Goal: Transaction & Acquisition: Purchase product/service

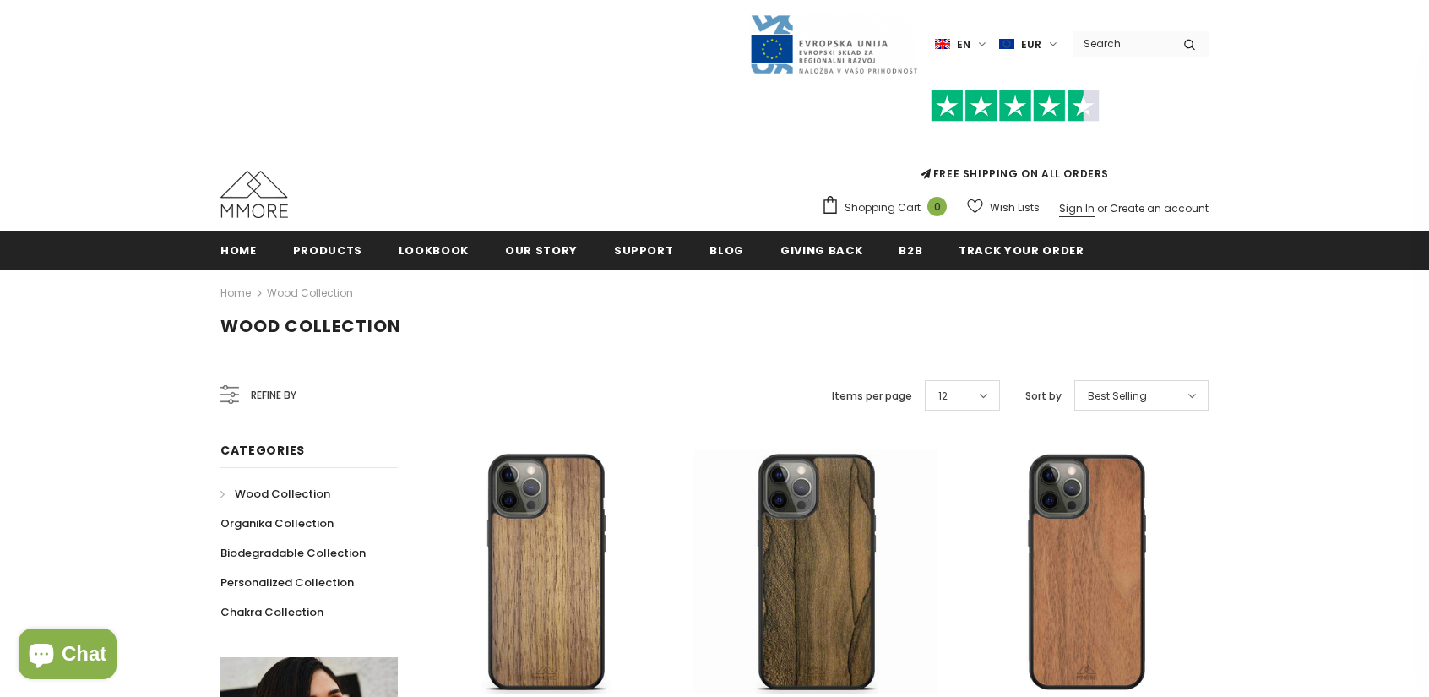
click at [1091, 209] on link "Sign In" at bounding box center [1076, 208] width 35 height 14
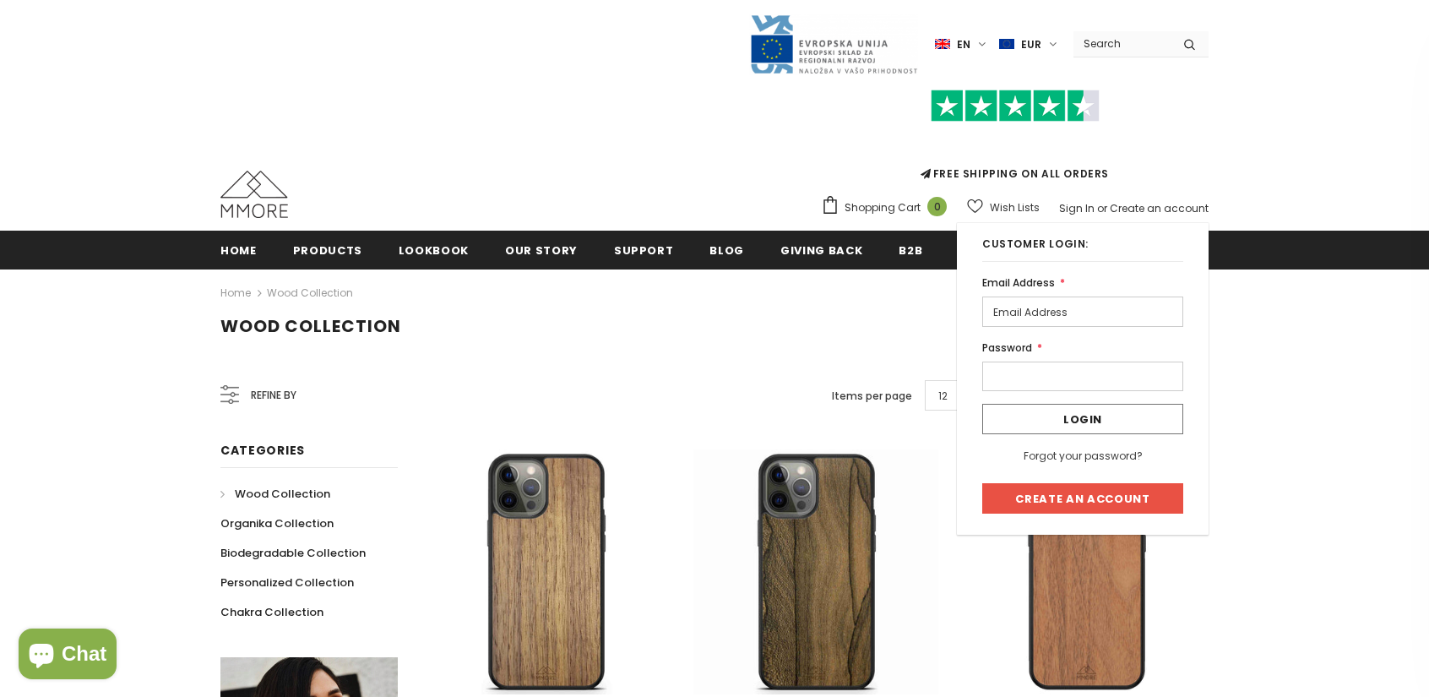
click at [1027, 308] on input "email" at bounding box center [1082, 311] width 201 height 30
type input "partner@terralink.store"
click at [1105, 420] on input "Login" at bounding box center [1082, 419] width 201 height 30
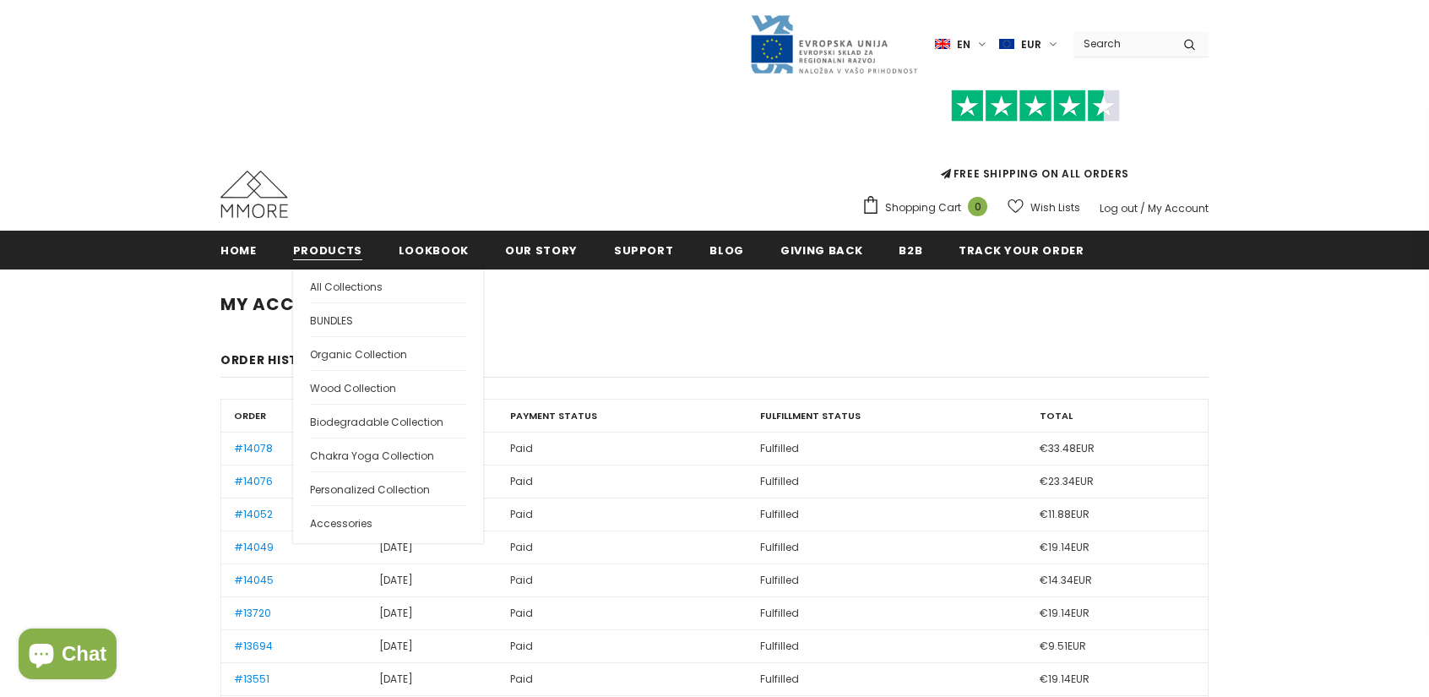
click at [319, 251] on span "Products" at bounding box center [327, 250] width 69 height 16
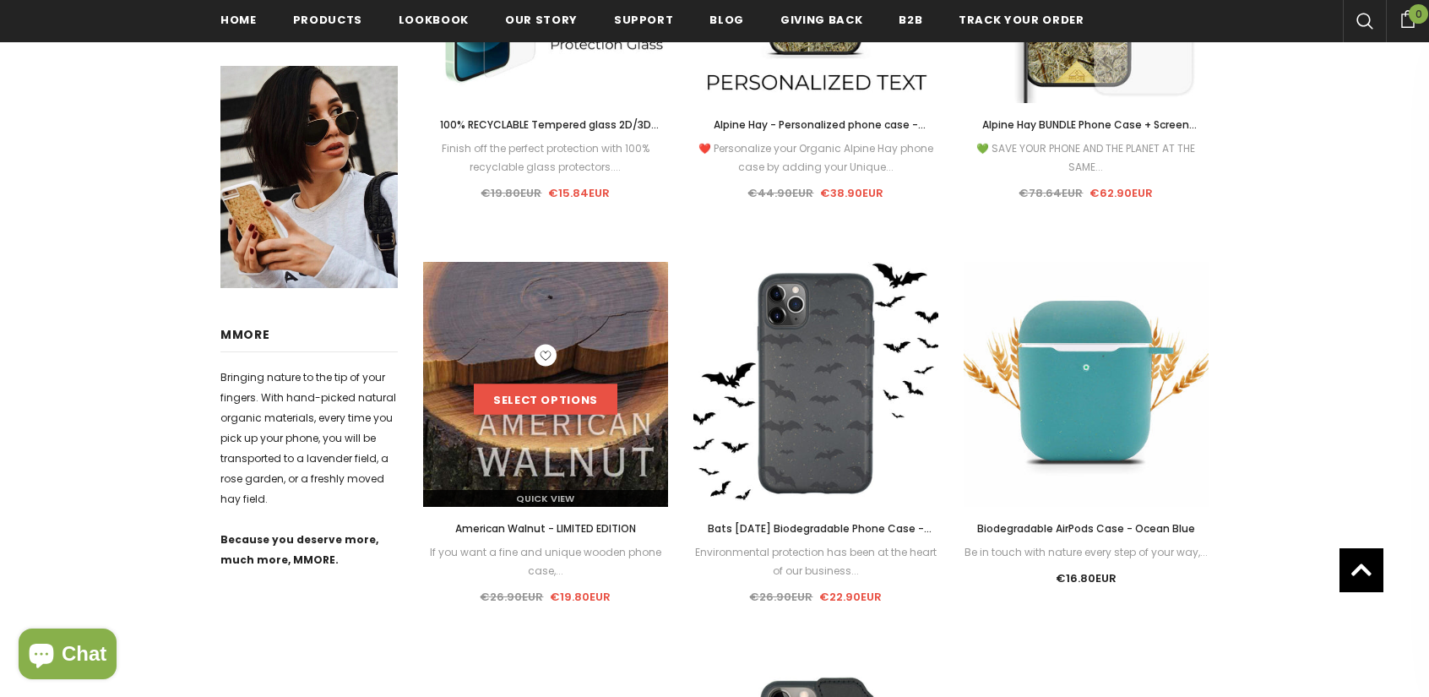
scroll to position [680, 0]
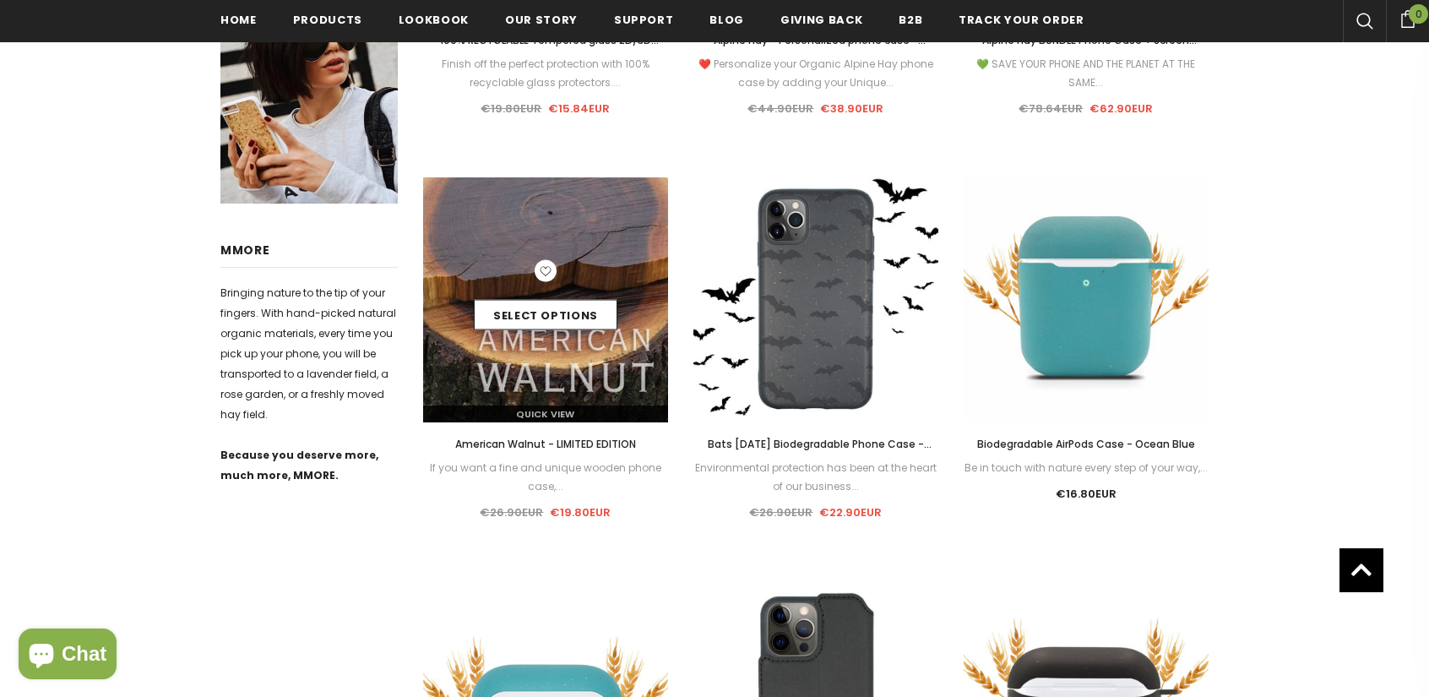
click at [562, 377] on img at bounding box center [545, 299] width 245 height 245
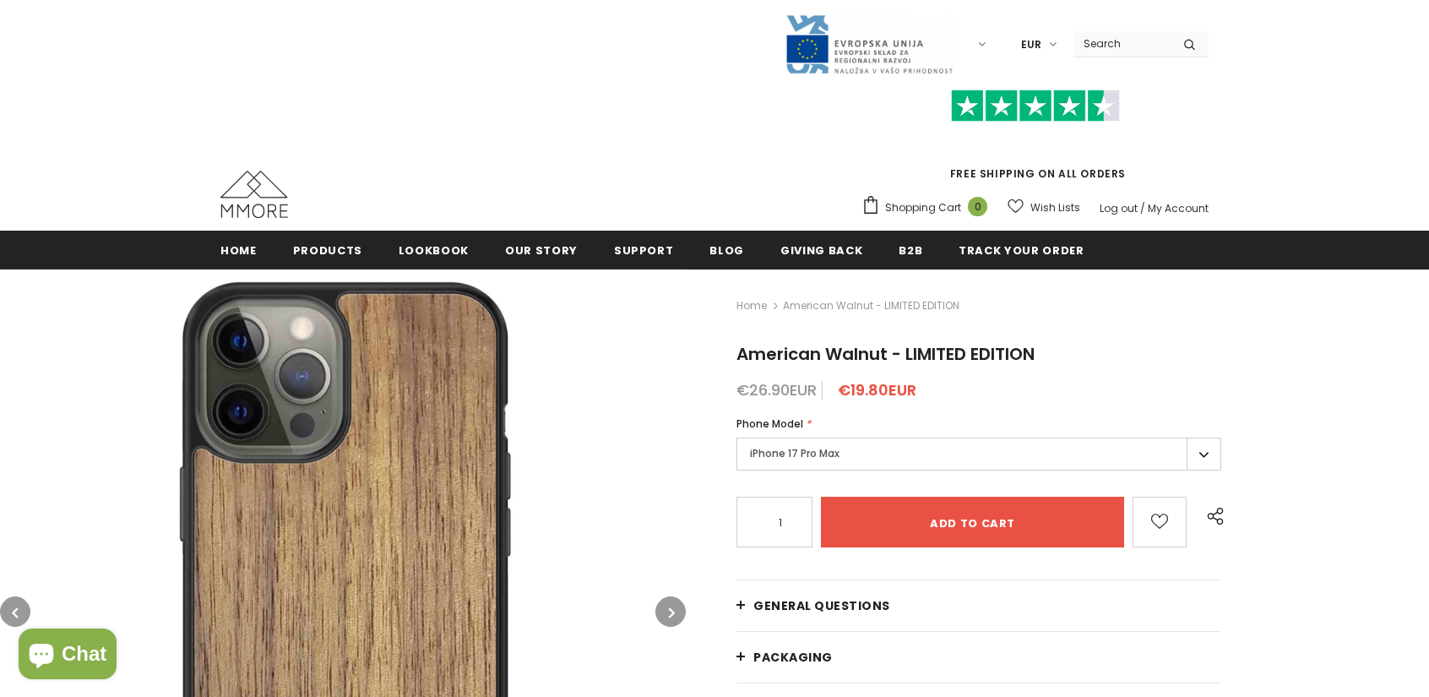
scroll to position [169, 0]
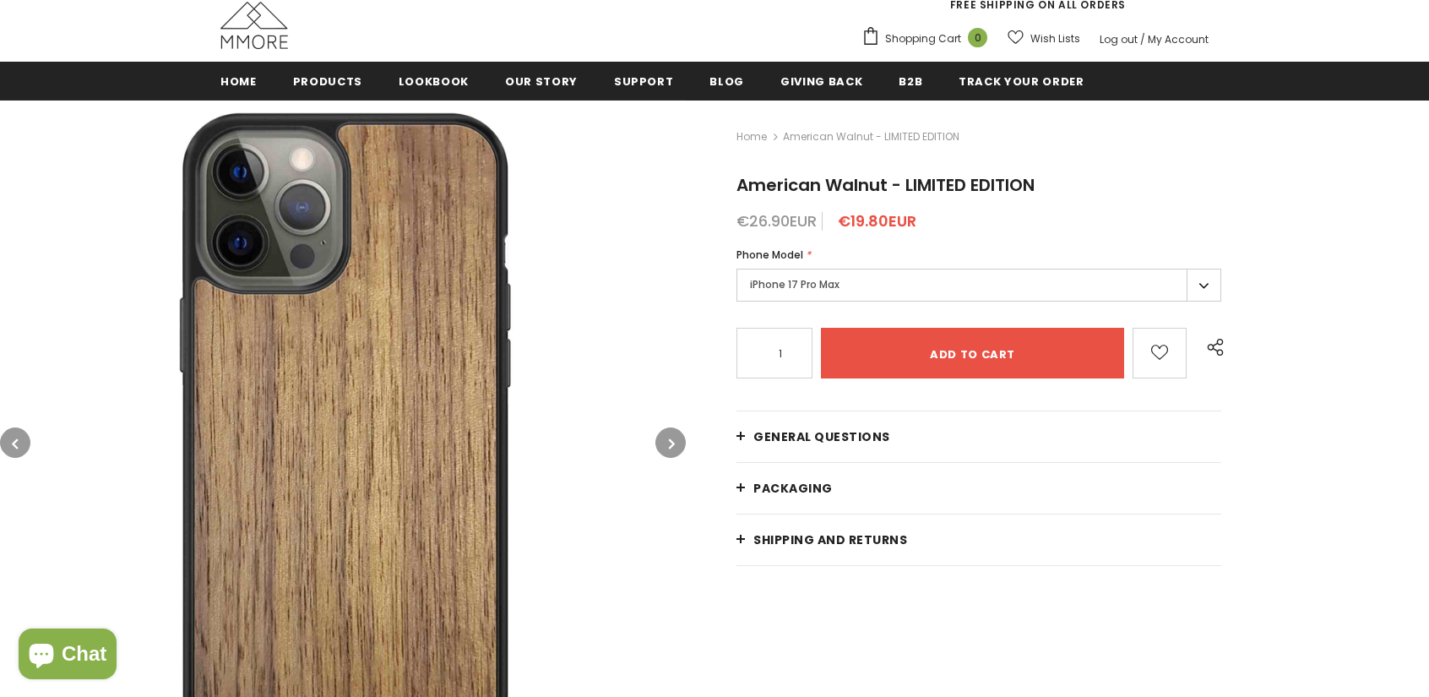
click at [1191, 286] on label "iPhone 17 Pro Max" at bounding box center [978, 285] width 485 height 33
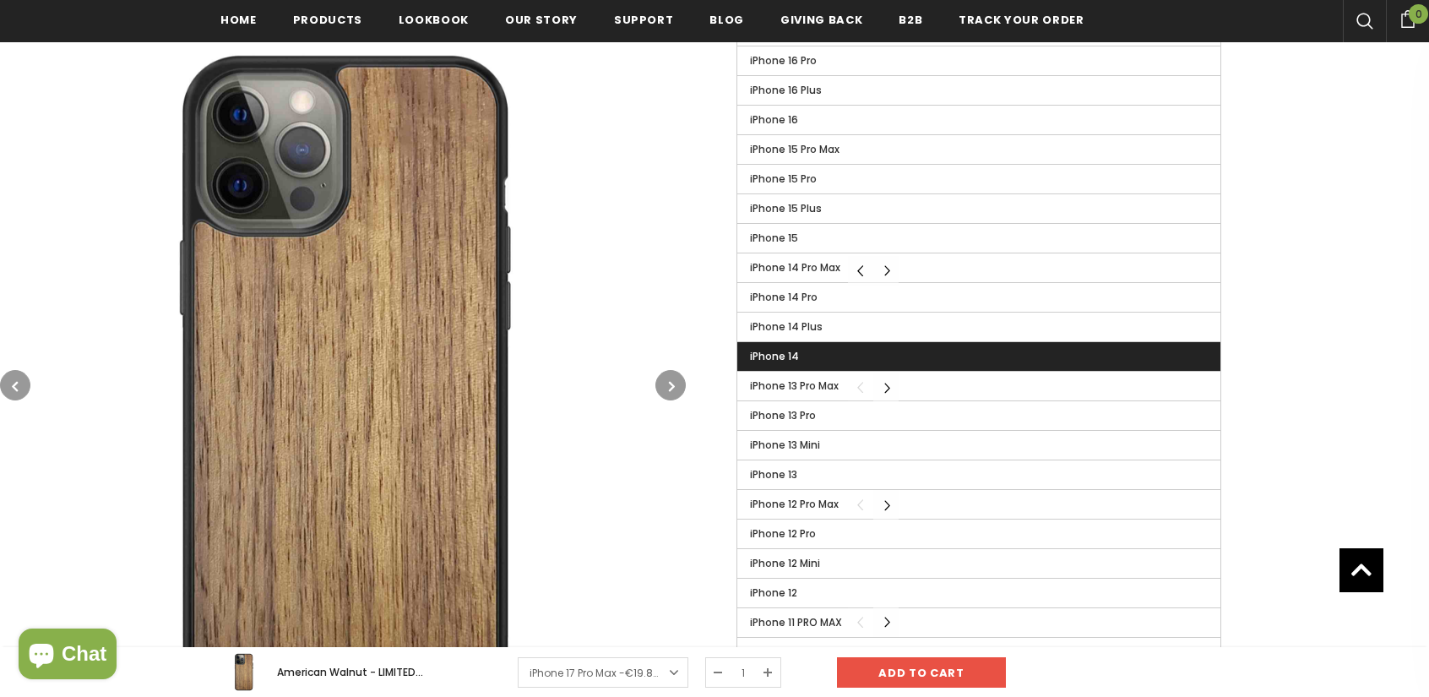
scroll to position [595, 0]
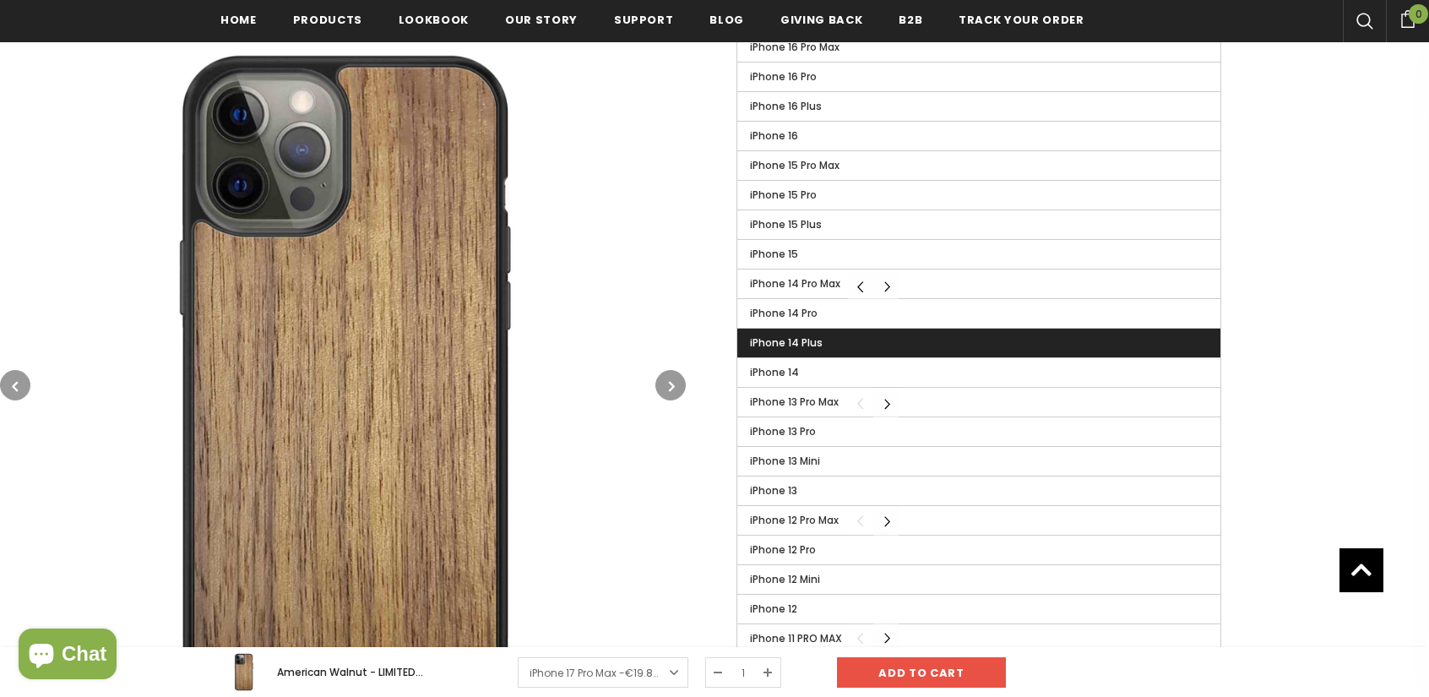
click at [791, 340] on span "iPhone 14 Plus" at bounding box center [786, 342] width 73 height 14
click at [0, 0] on input "iPhone 14 Plus" at bounding box center [0, 0] width 0 height 0
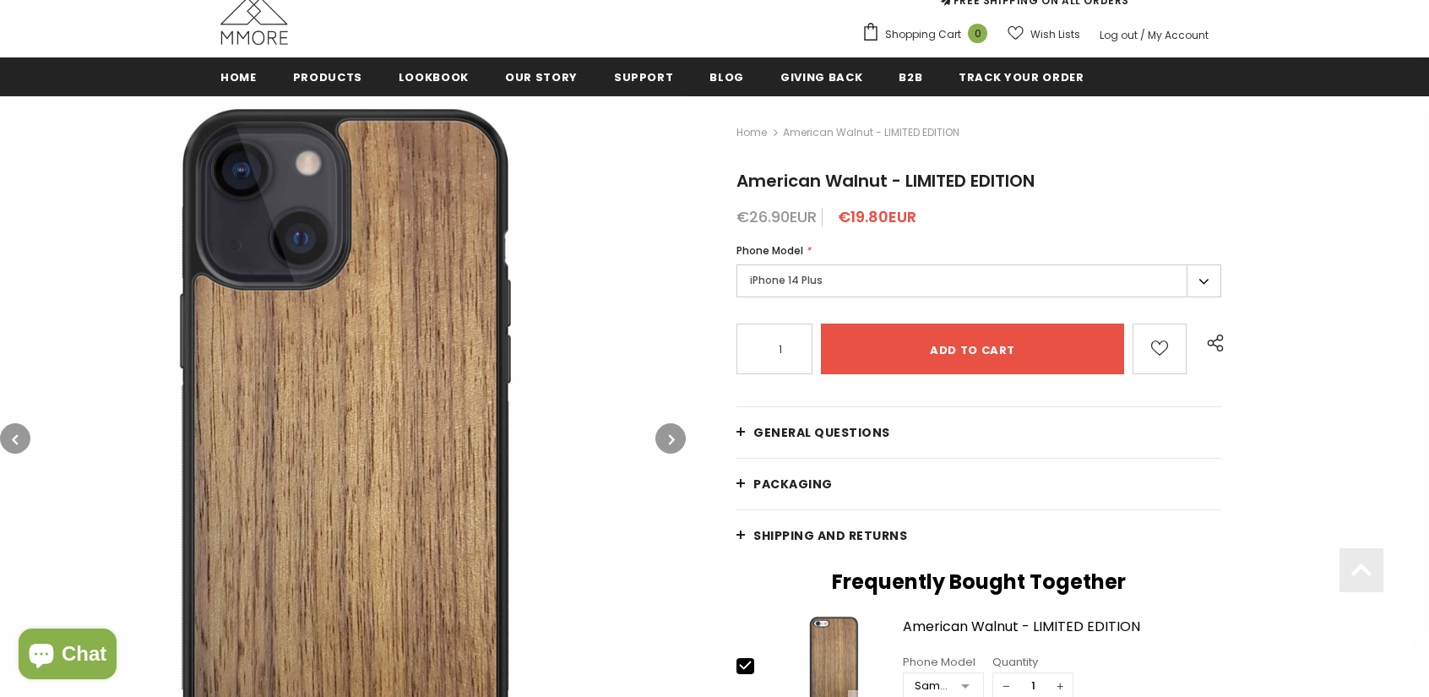
scroll to position [89, 0]
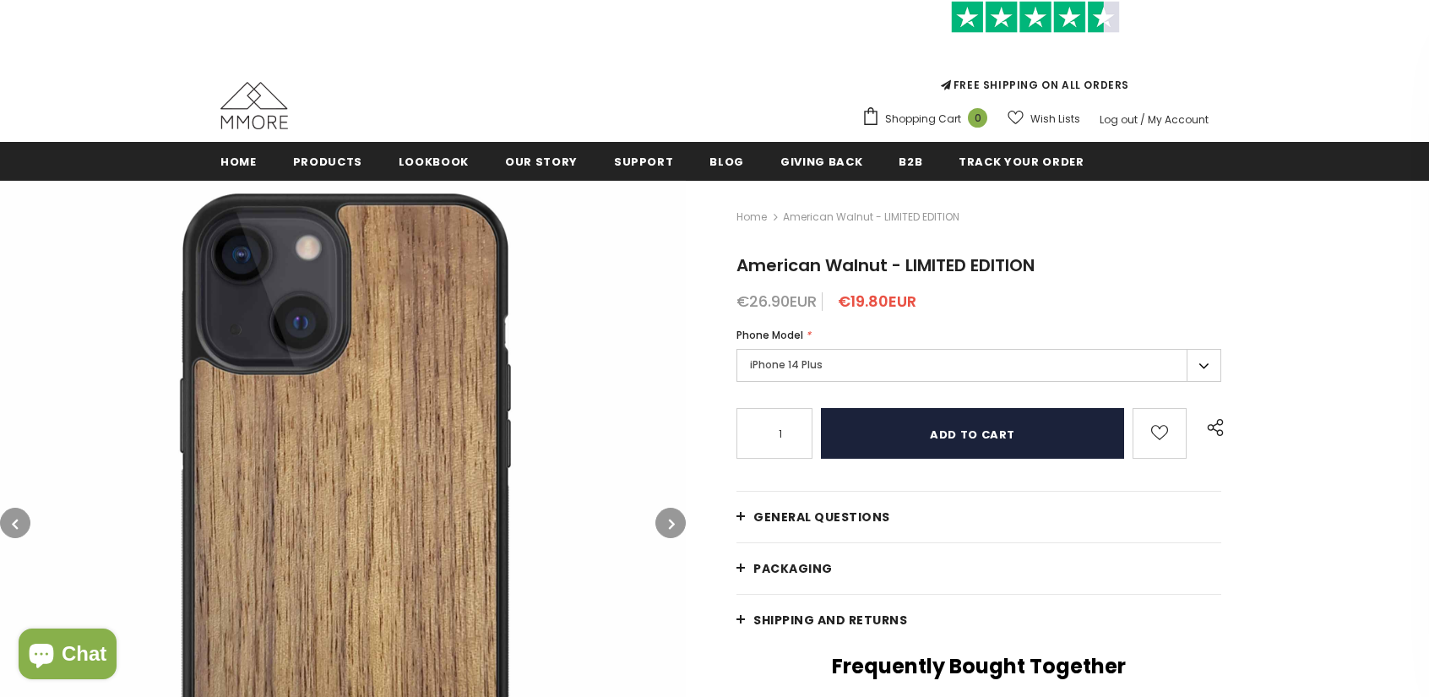
click at [900, 447] on input "Add to cart" at bounding box center [972, 433] width 303 height 51
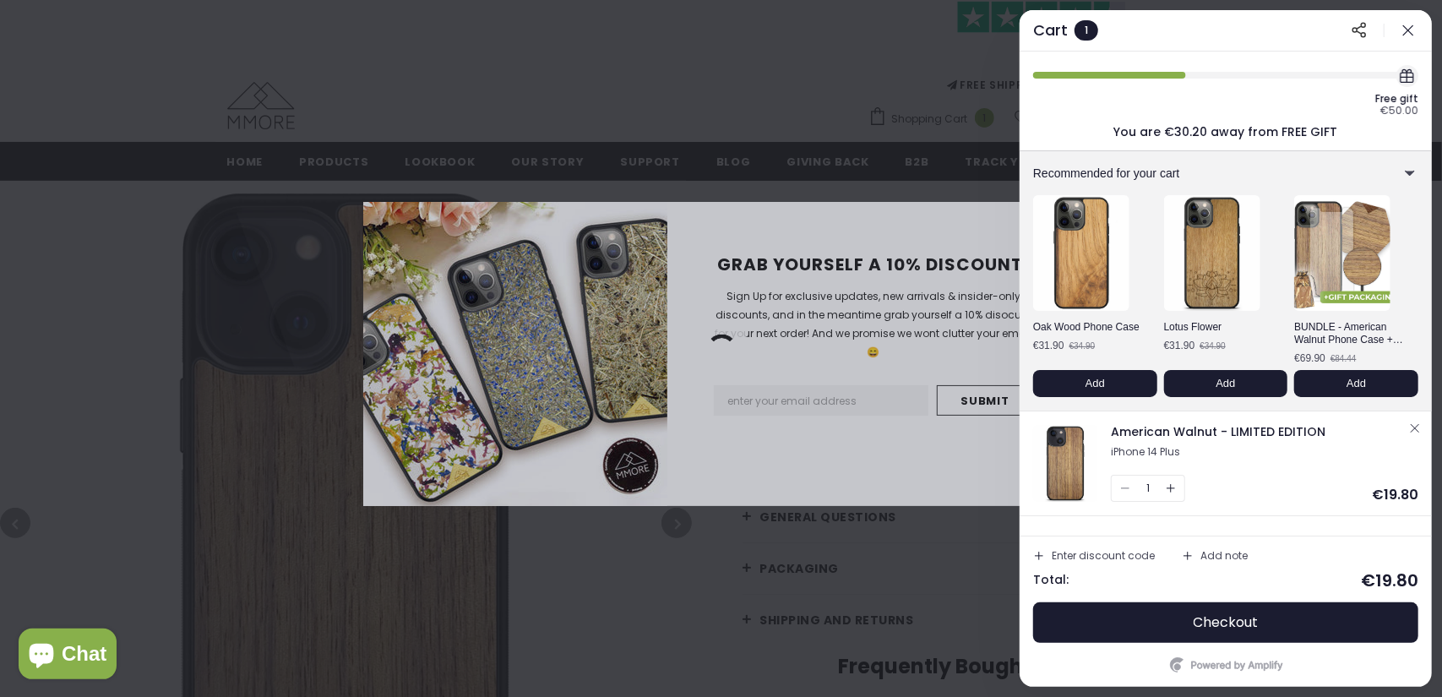
click at [655, 570] on div at bounding box center [721, 348] width 1442 height 697
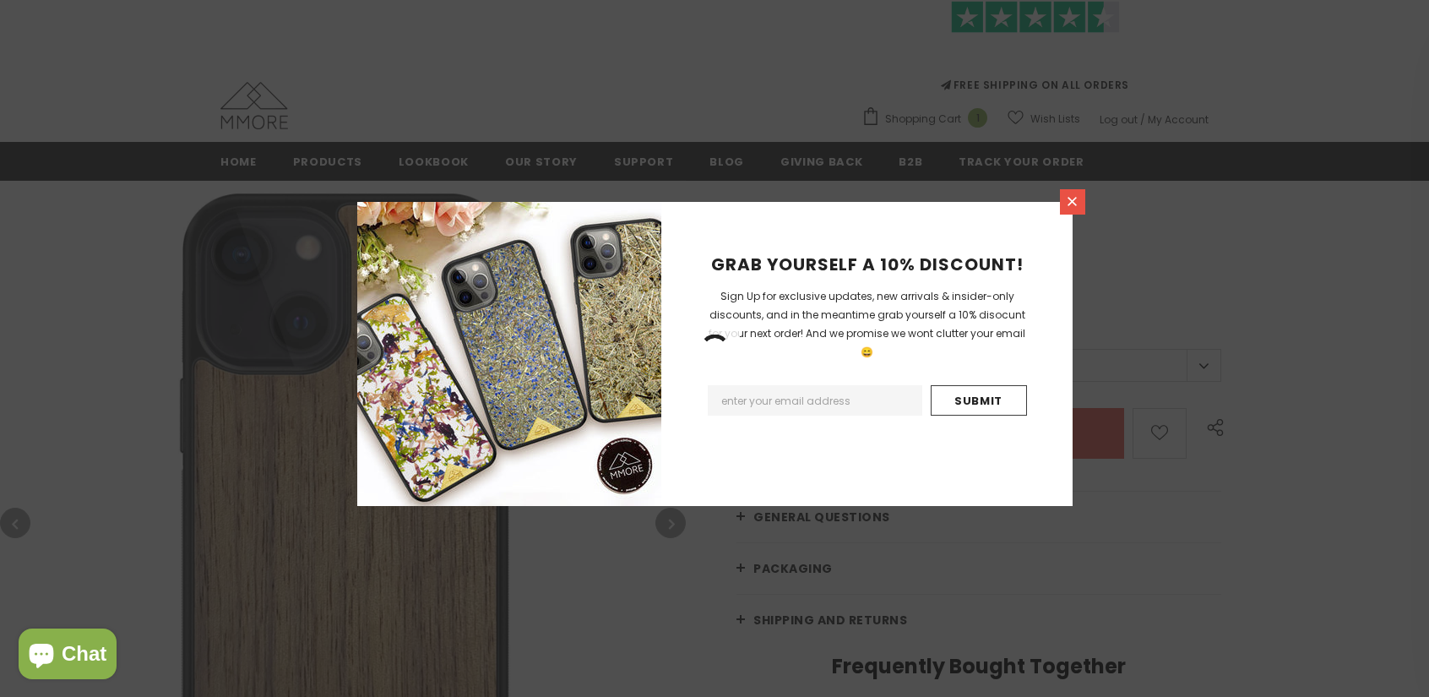
click at [1069, 194] on icon at bounding box center [1072, 201] width 14 height 14
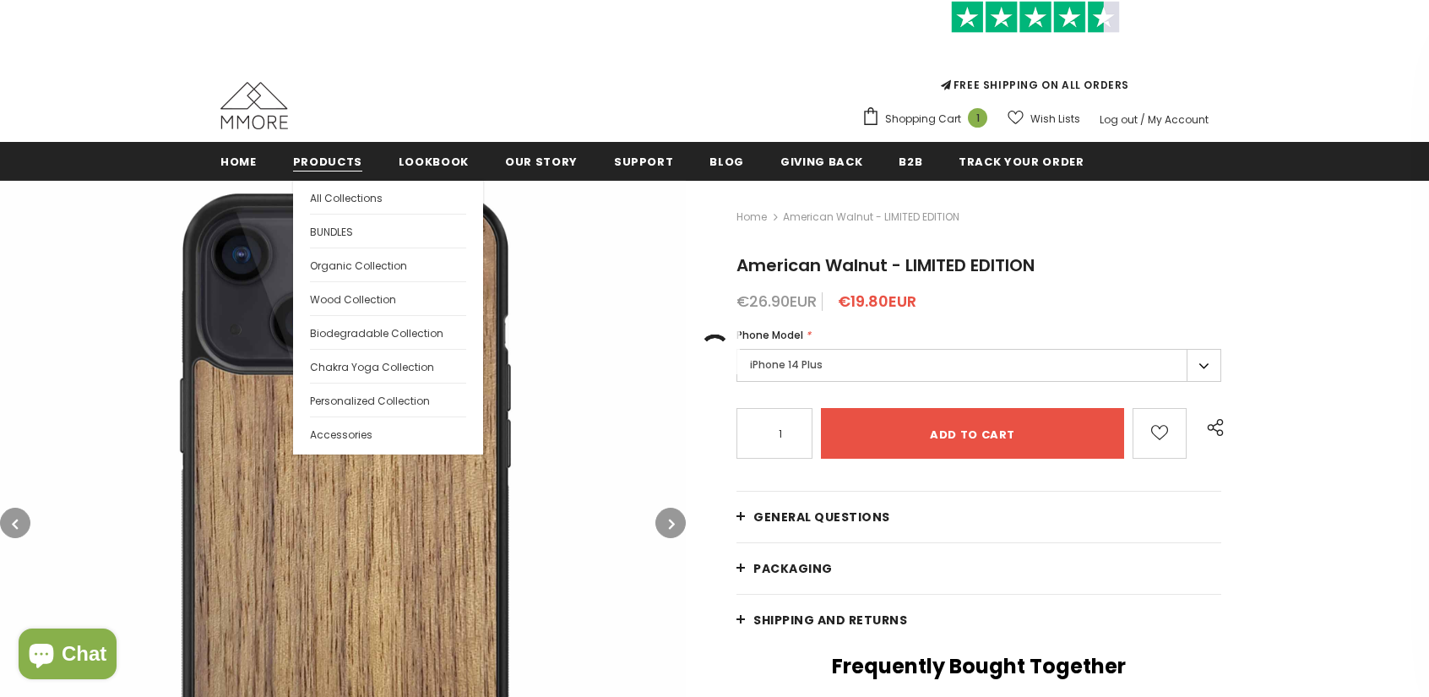
click at [323, 160] on span "Products" at bounding box center [327, 162] width 69 height 16
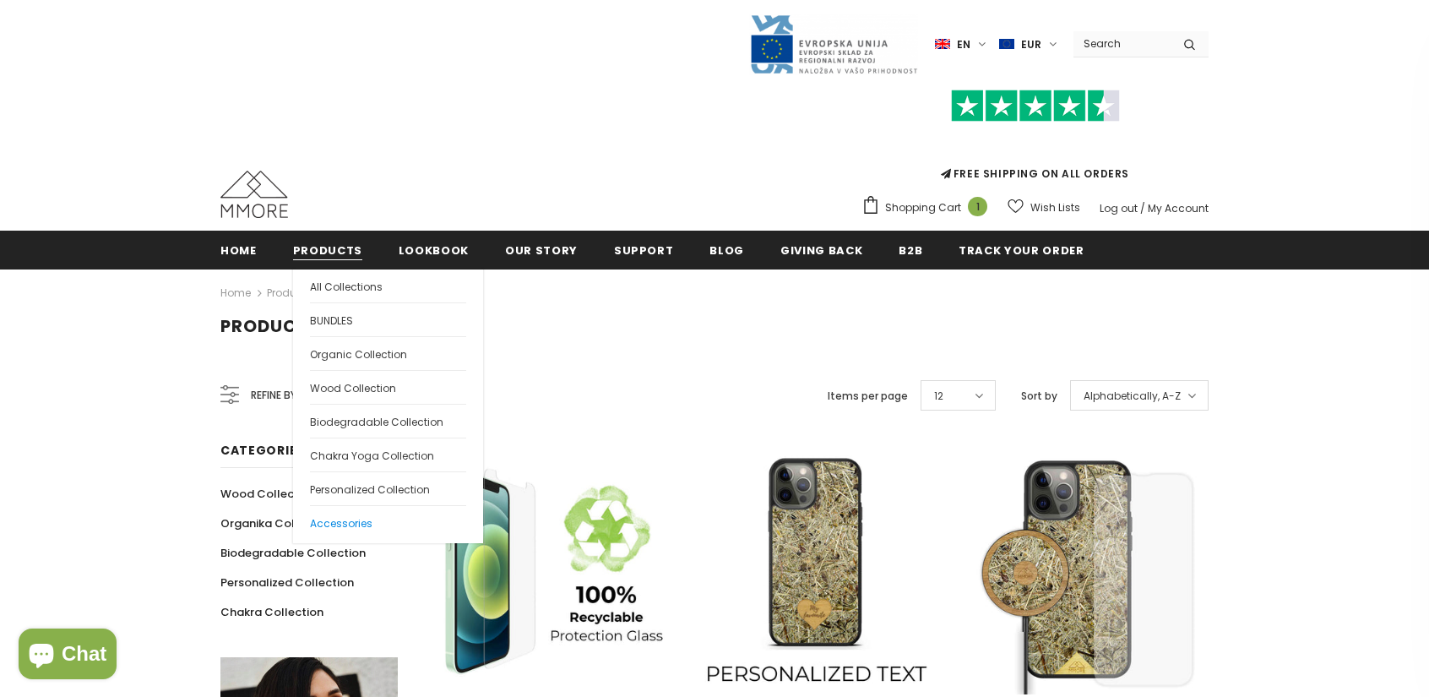
click at [356, 518] on span "Accessories" at bounding box center [341, 523] width 62 height 14
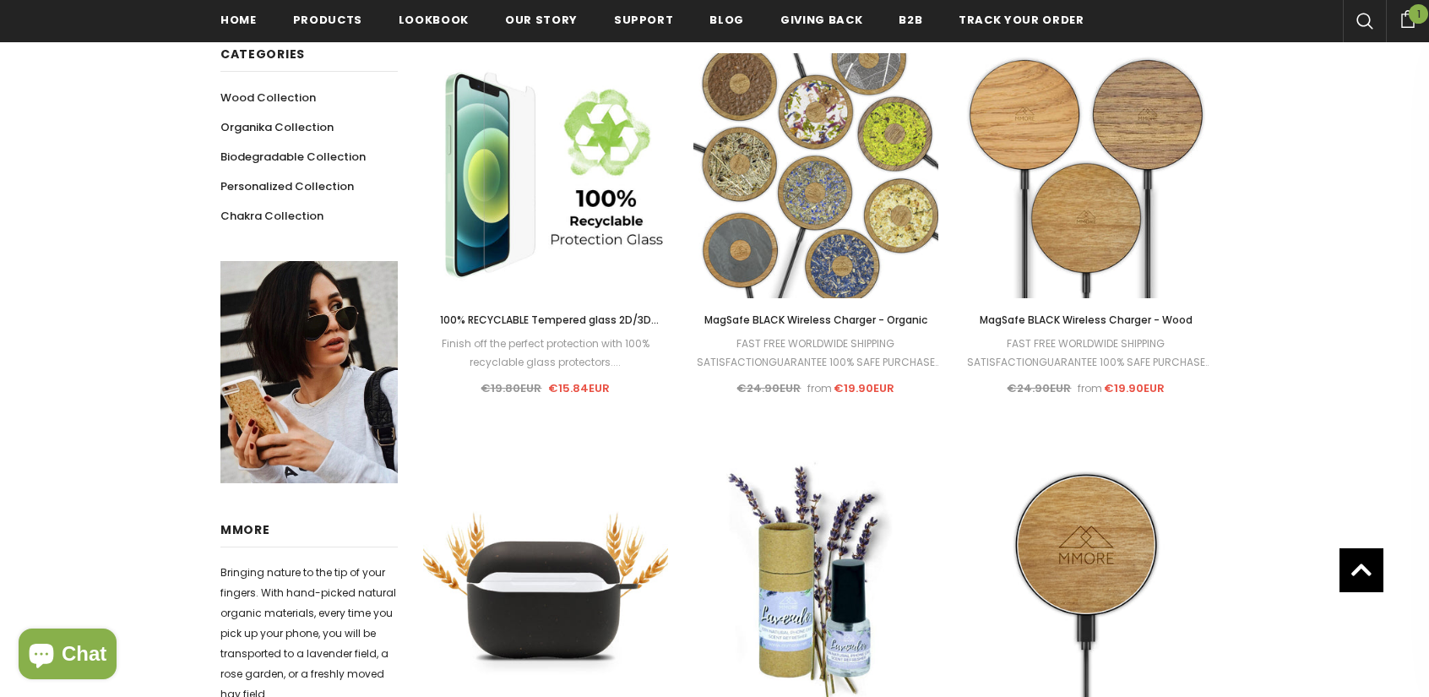
scroll to position [507, 0]
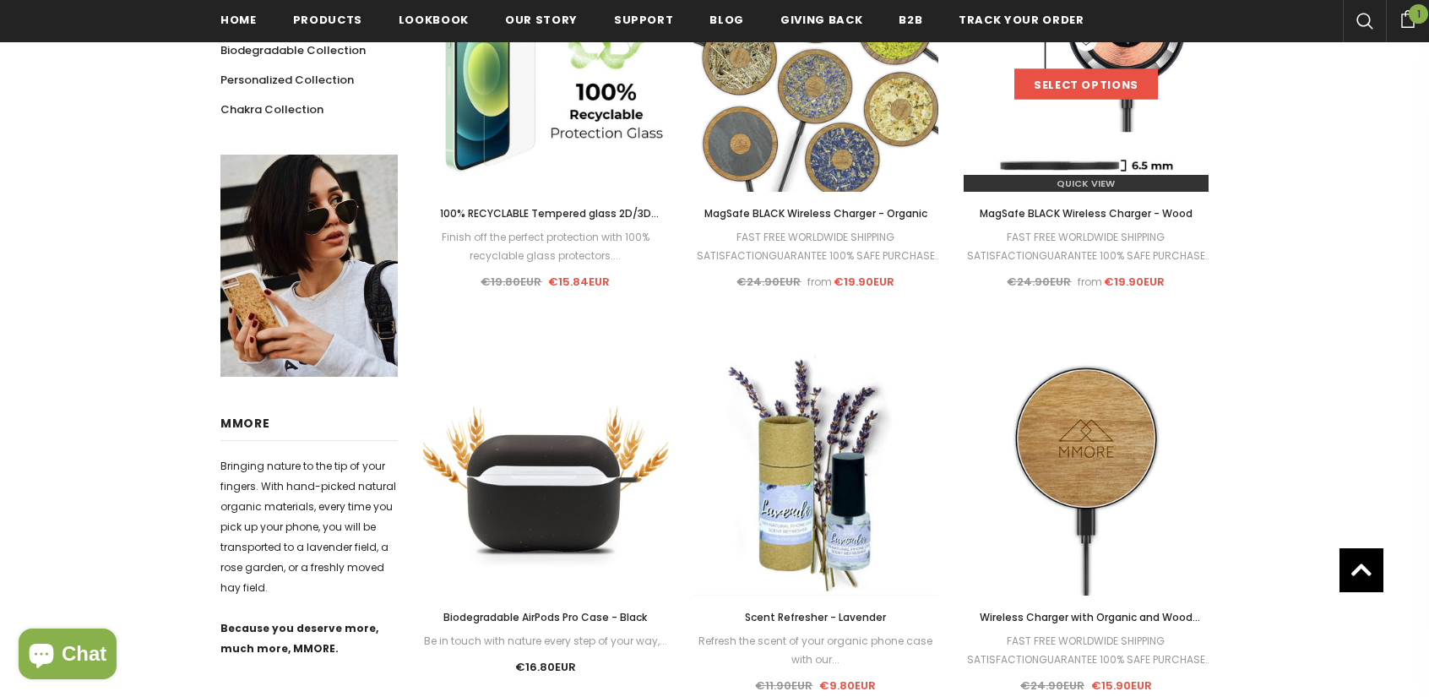
click at [1084, 90] on link "Select options" at bounding box center [1086, 84] width 144 height 30
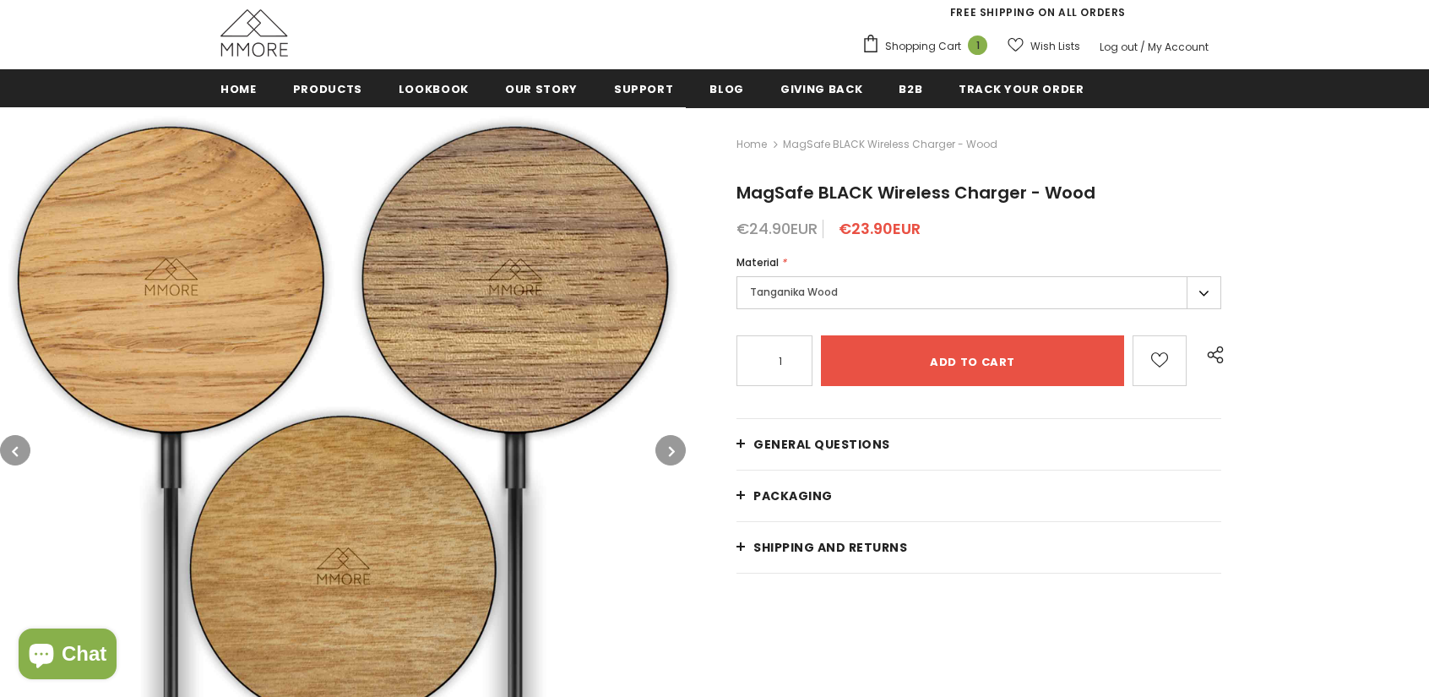
scroll to position [169, 0]
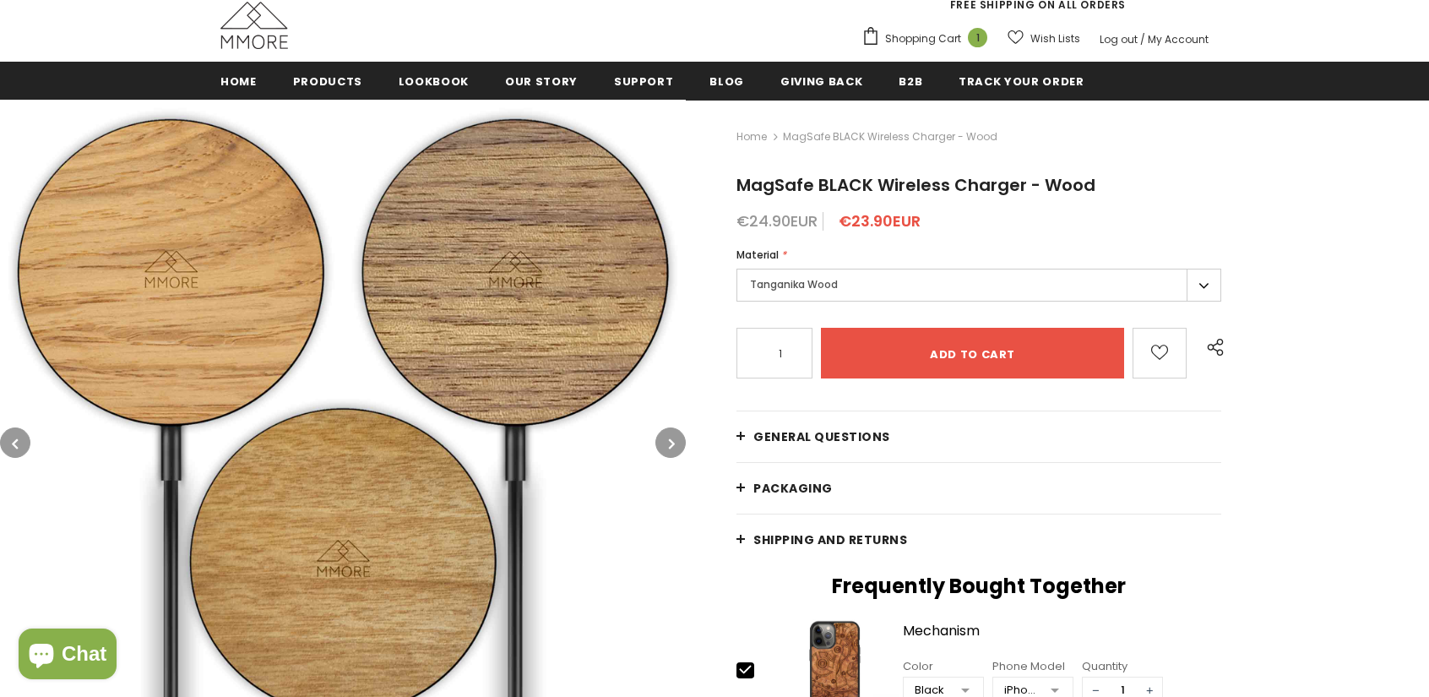
type input "0"
click at [1185, 280] on label "Tanganika Wood" at bounding box center [978, 285] width 485 height 33
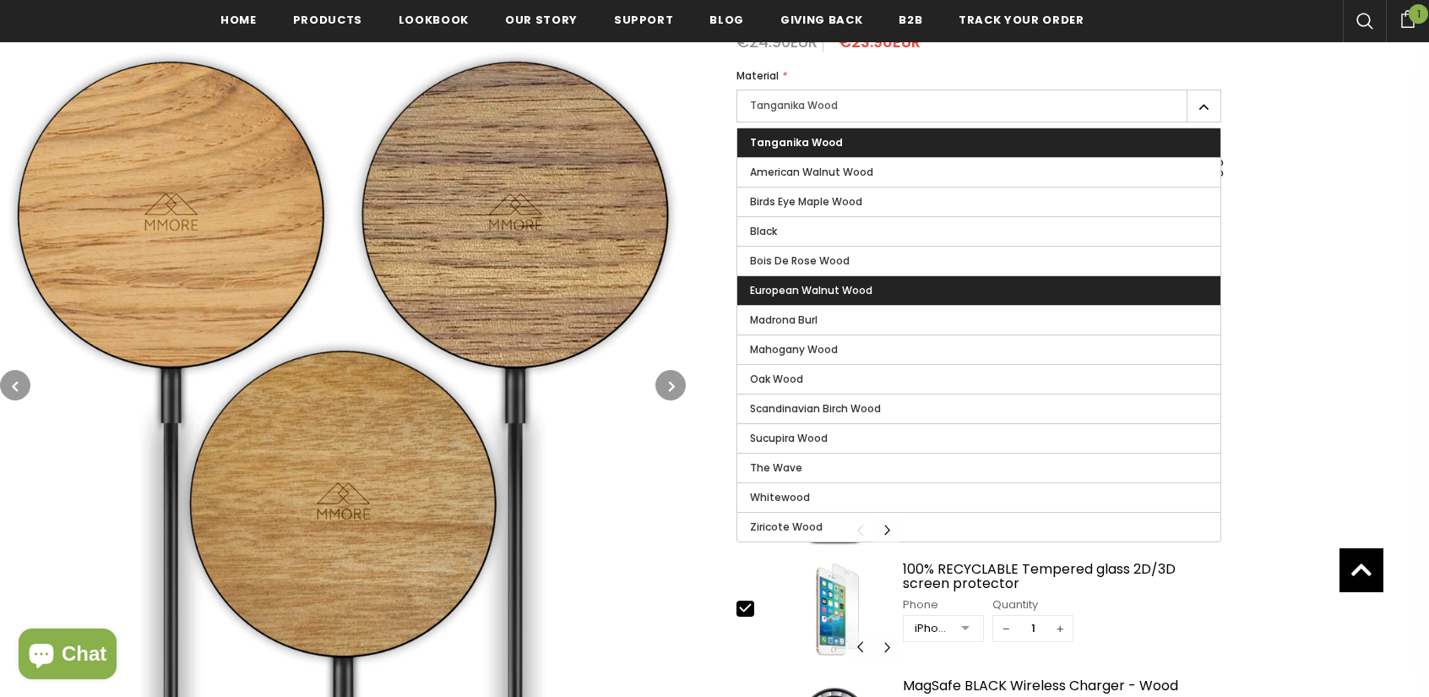
scroll to position [338, 0]
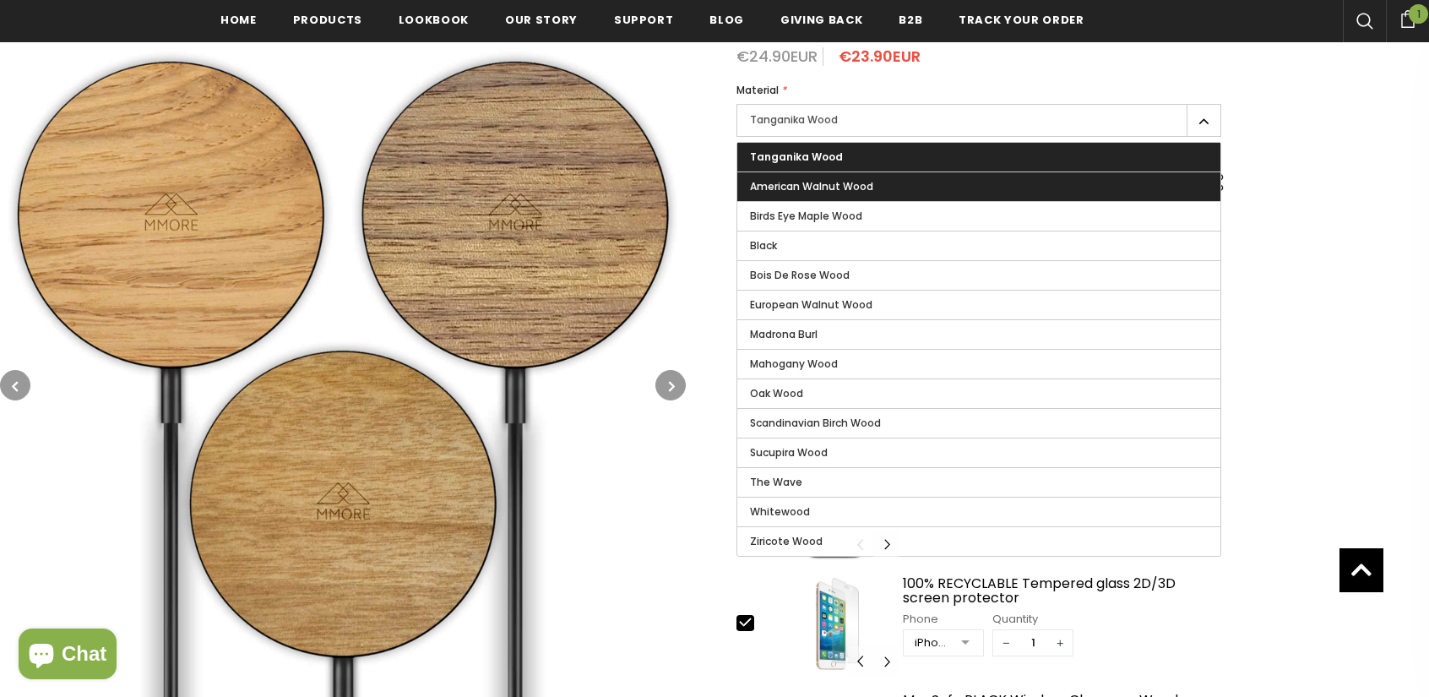
click at [835, 195] on label "American Walnut Wood" at bounding box center [978, 186] width 483 height 29
click at [0, 0] on input "American Walnut Wood" at bounding box center [0, 0] width 0 height 0
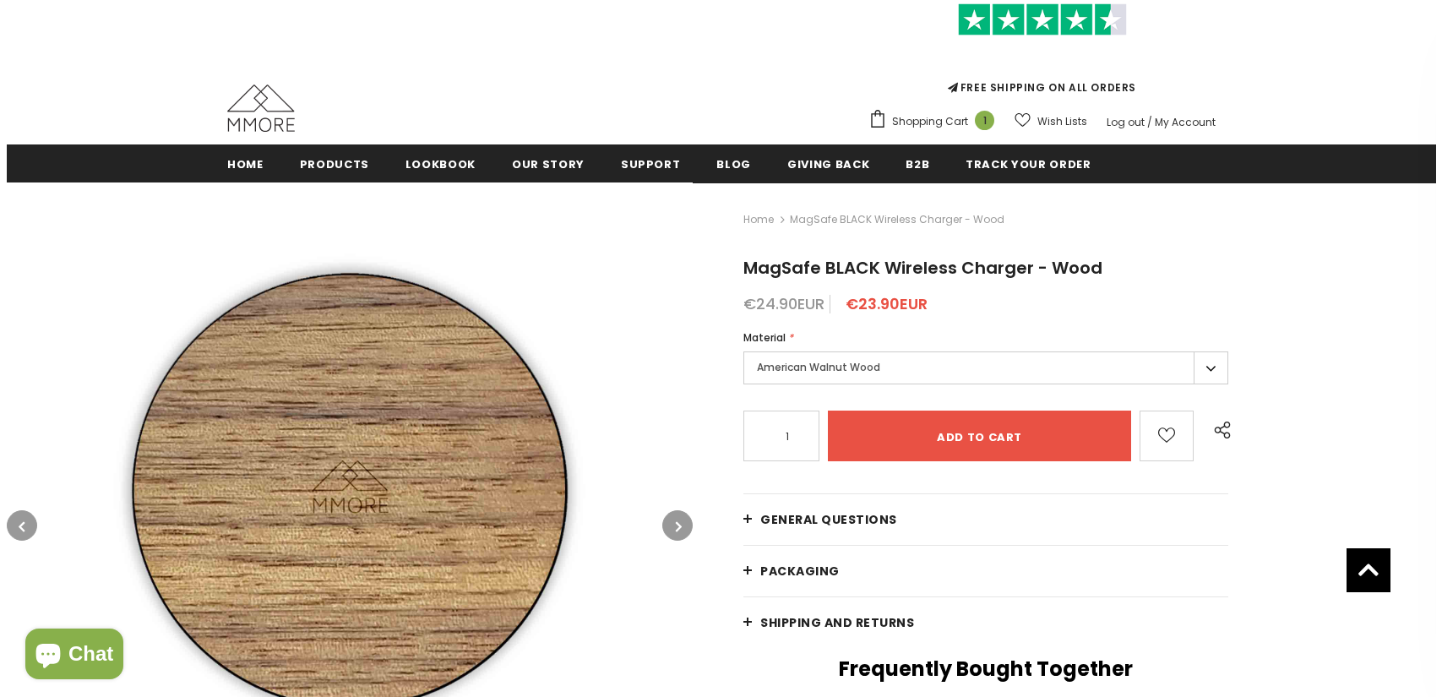
scroll to position [84, 0]
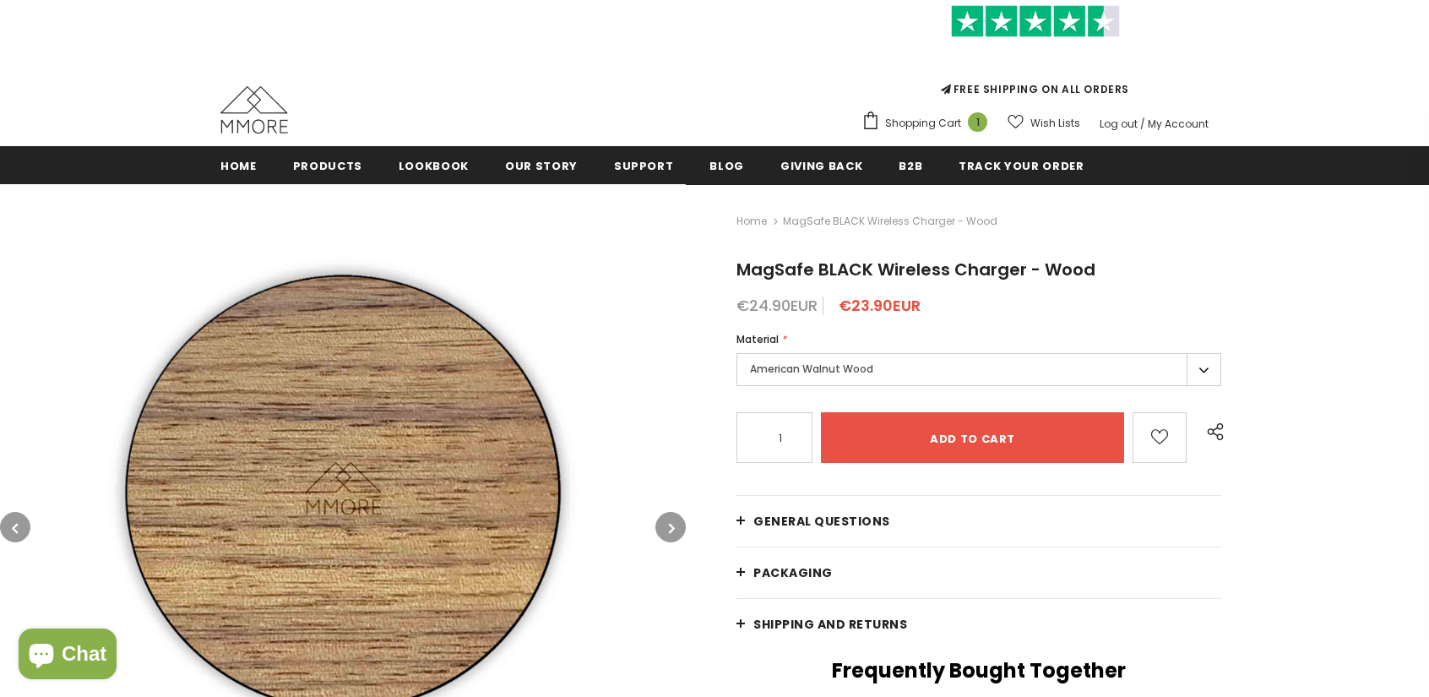
drag, startPoint x: 926, startPoint y: 447, endPoint x: 727, endPoint y: 687, distance: 311.3
click at [926, 447] on input "Add to cart" at bounding box center [972, 437] width 303 height 51
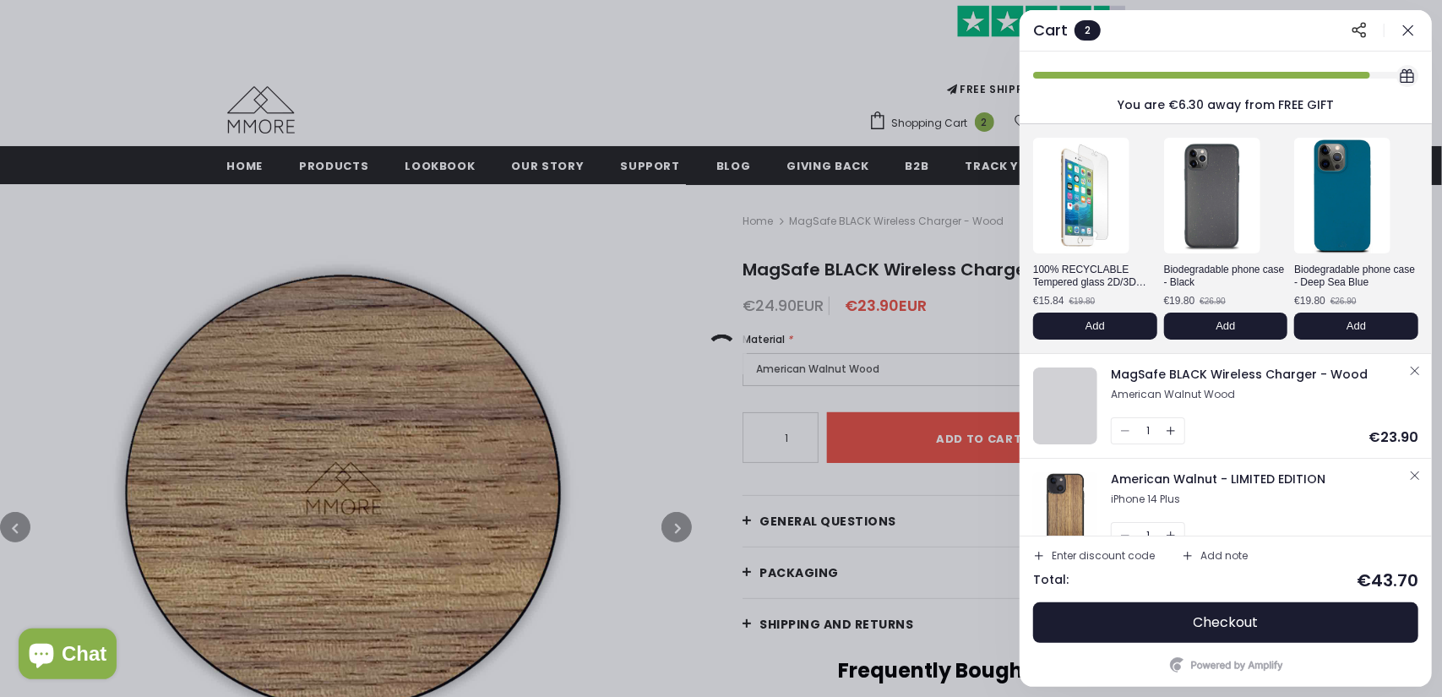
scroll to position [84, 0]
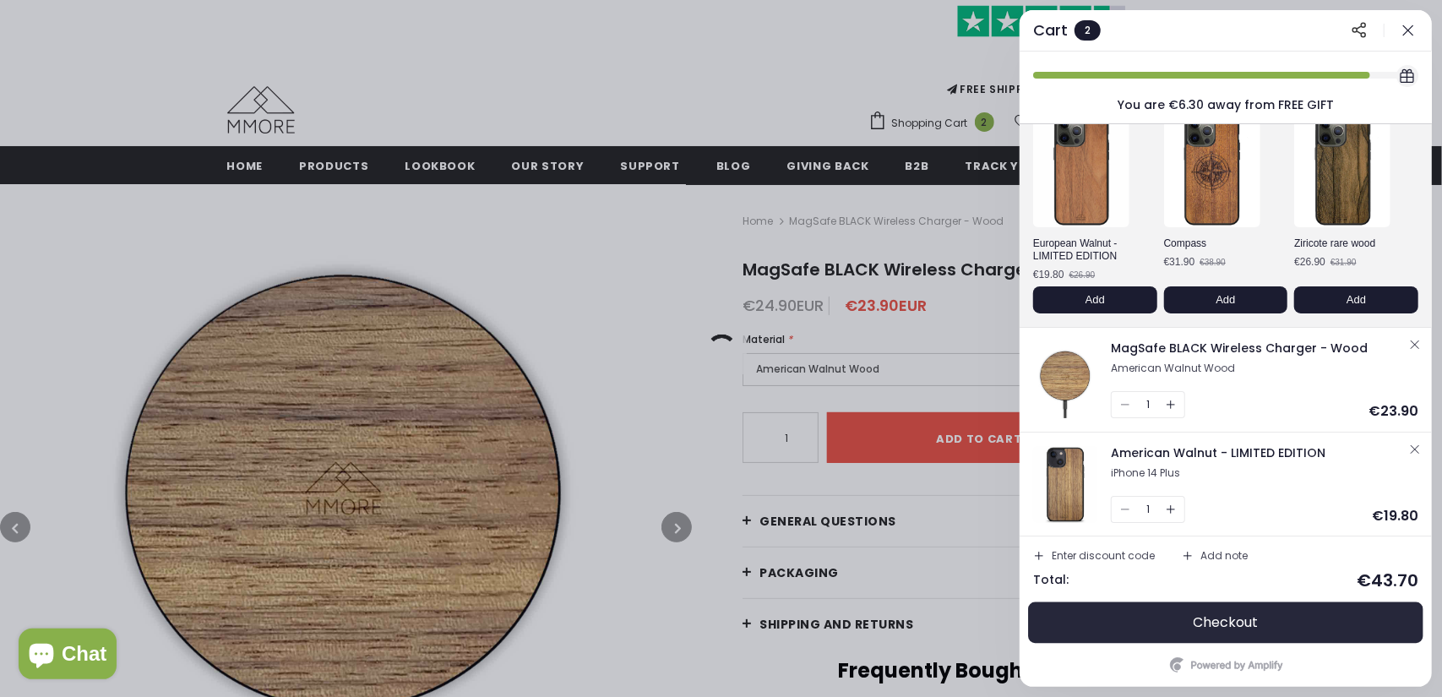
click at [1220, 621] on span "Checkout" at bounding box center [1225, 622] width 65 height 17
